Goal: Task Accomplishment & Management: Manage account settings

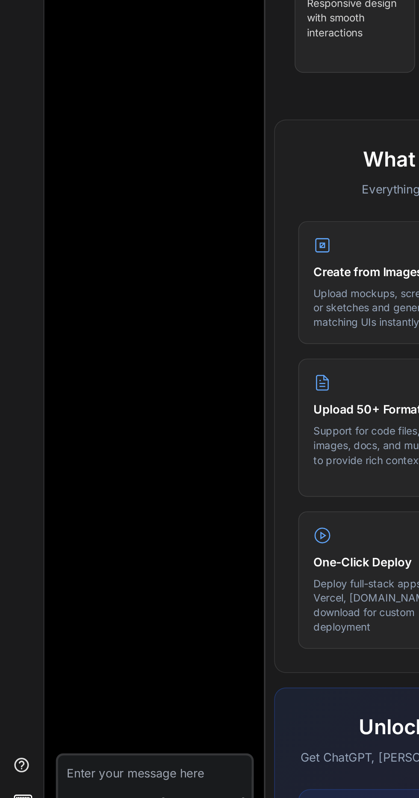
scroll to position [72, 0]
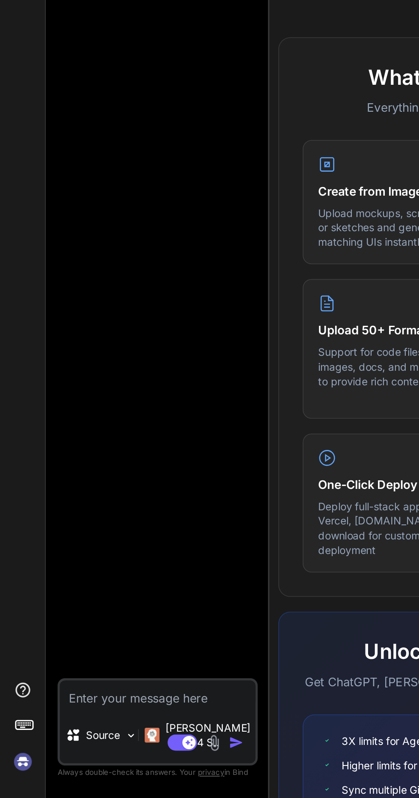
click at [12, 777] on img at bounding box center [13, 777] width 15 height 15
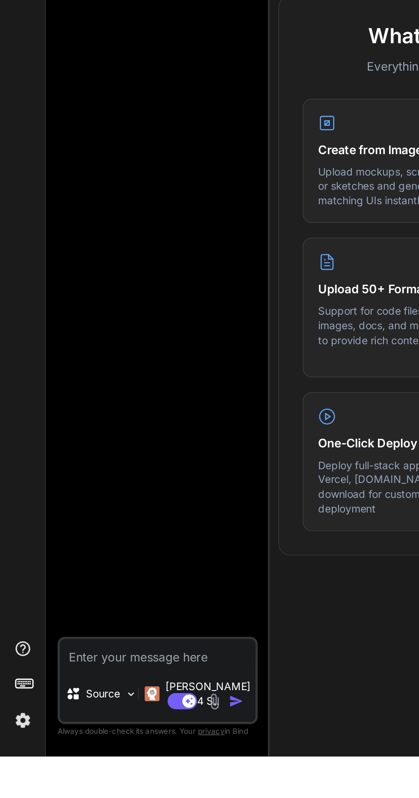
click at [10, 784] on img at bounding box center [13, 777] width 15 height 15
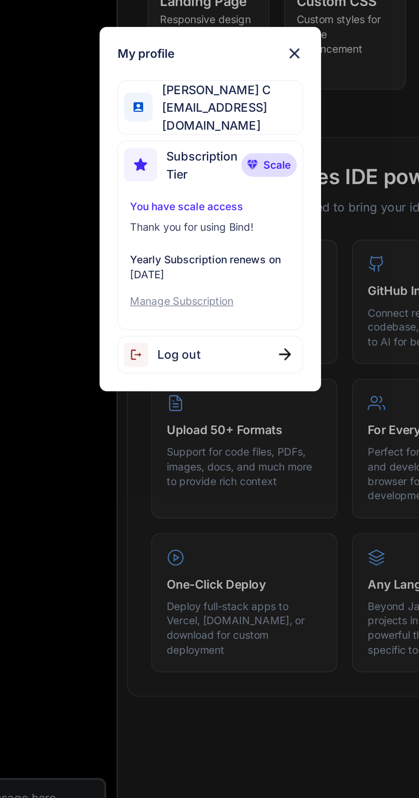
scroll to position [33, 0]
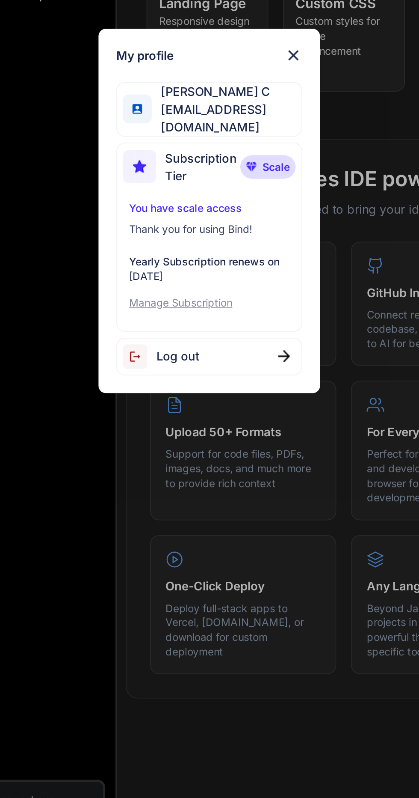
click at [180, 448] on p "Manage Subscription" at bounding box center [209, 452] width 93 height 9
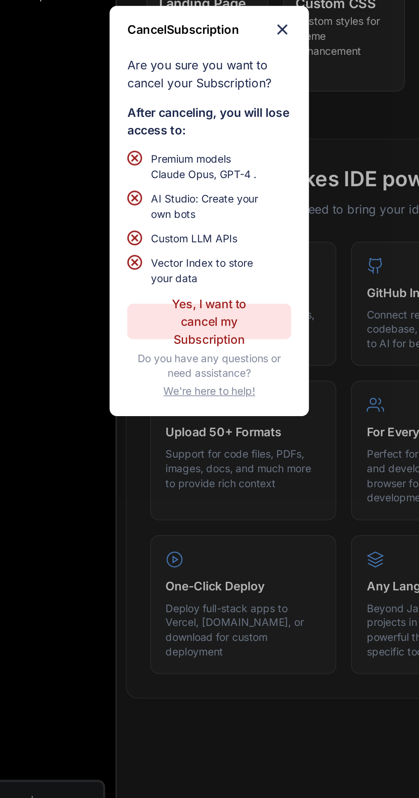
click at [199, 460] on p "Yes, I want to cancel my Subscription" at bounding box center [209, 463] width 62 height 31
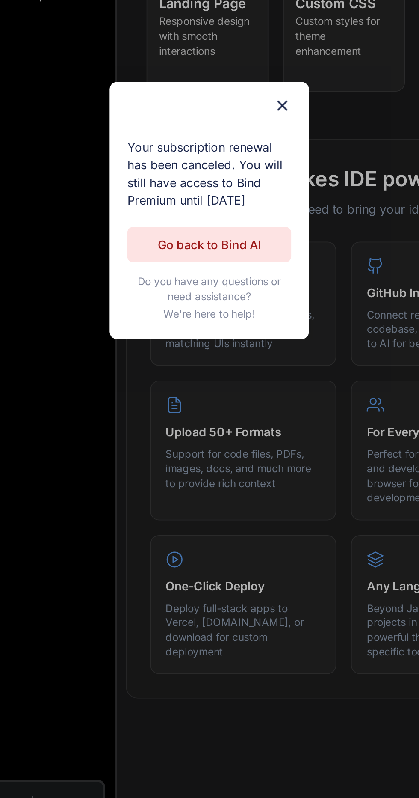
type textarea "x"
click at [181, 424] on p "Go back to Bind AI" at bounding box center [210, 418] width 60 height 10
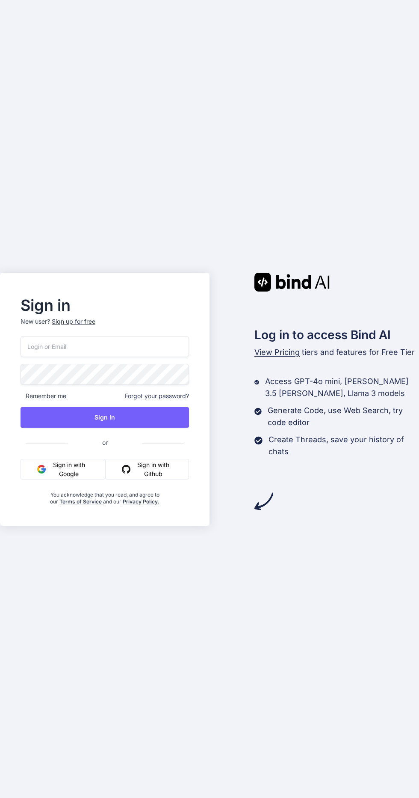
click at [64, 357] on input "email" at bounding box center [105, 346] width 169 height 21
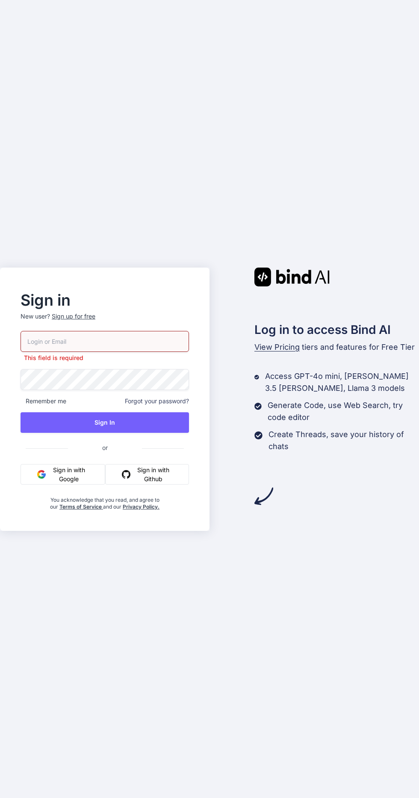
type input "[EMAIL_ADDRESS][DOMAIN_NAME]"
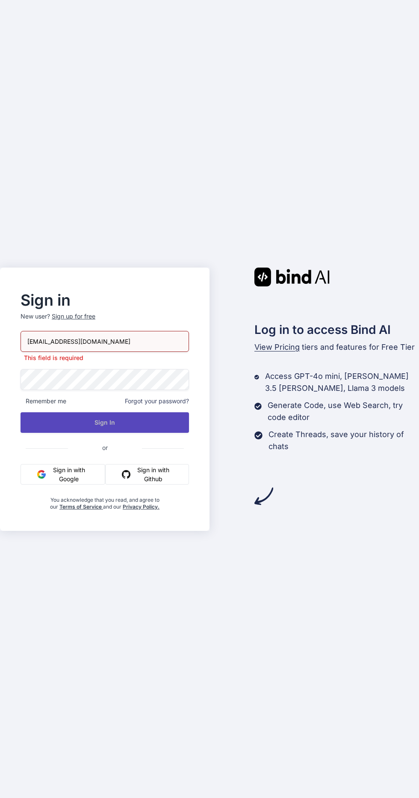
click at [56, 433] on button "Sign In" at bounding box center [105, 422] width 169 height 21
